Goal: Feedback & Contribution: Submit feedback/report problem

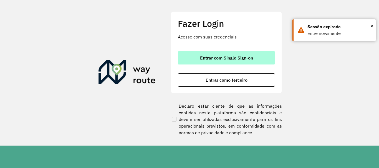
click at [250, 56] on span "Entrar com Single Sign-on" at bounding box center [226, 58] width 53 height 4
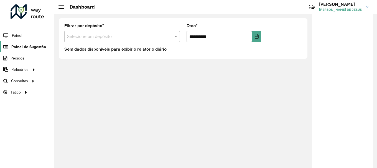
click at [24, 49] on span "Painel de Sugestão" at bounding box center [28, 47] width 35 height 6
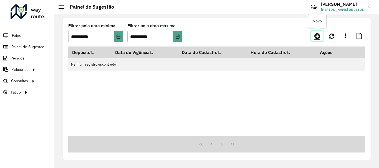
click at [316, 37] on icon at bounding box center [317, 36] width 6 height 7
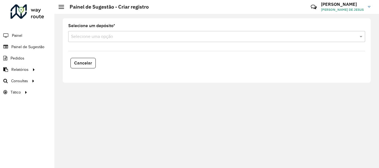
click at [105, 40] on input "text" at bounding box center [211, 37] width 280 height 7
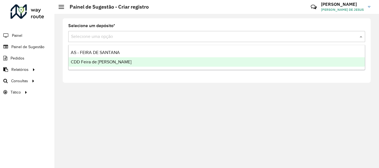
click at [97, 61] on span "CDD Feira de [PERSON_NAME]" at bounding box center [101, 62] width 61 height 5
